Goal: Transaction & Acquisition: Purchase product/service

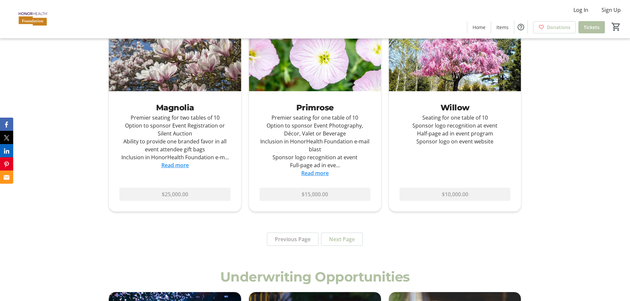
scroll to position [993, 0]
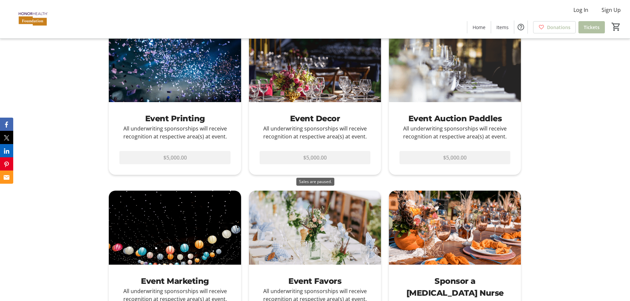
click at [327, 158] on div "$5,000.00" at bounding box center [315, 160] width 132 height 29
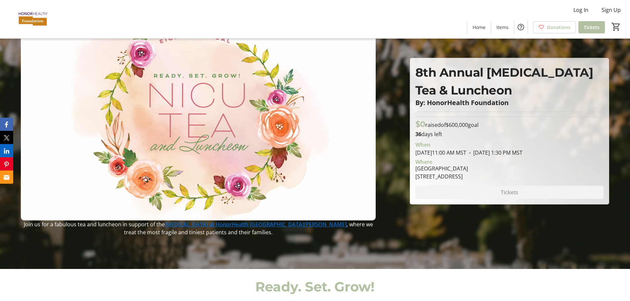
scroll to position [0, 0]
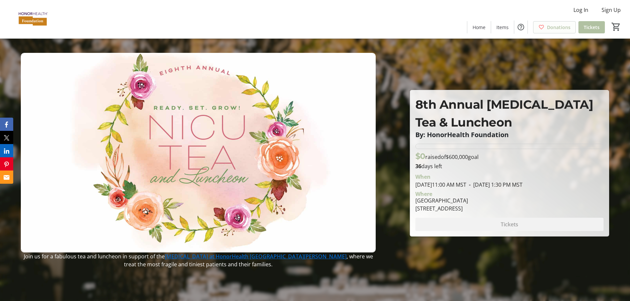
click at [543, 29] on mat-icon at bounding box center [542, 27] width 6 height 6
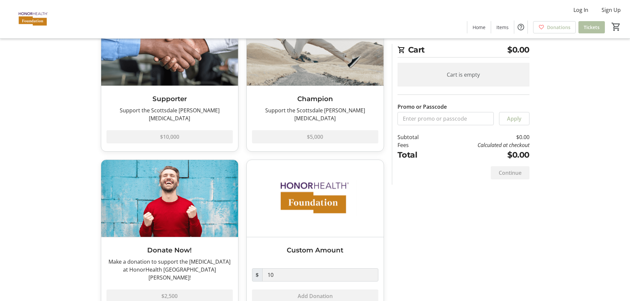
scroll to position [71, 0]
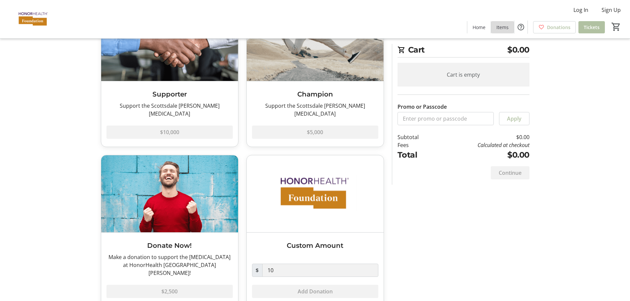
click at [510, 28] on span at bounding box center [502, 27] width 23 height 16
